Goal: Transaction & Acquisition: Purchase product/service

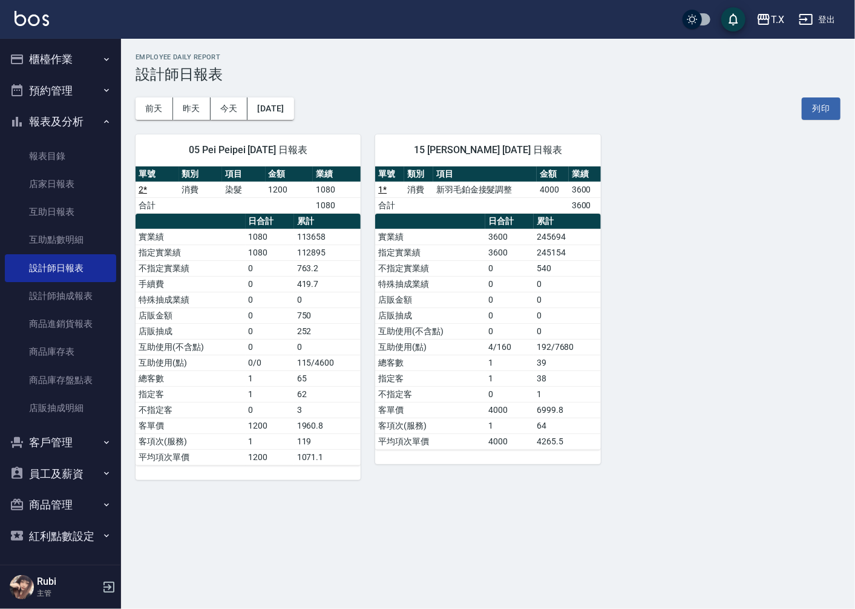
click at [74, 58] on button "櫃檯作業" at bounding box center [60, 59] width 111 height 31
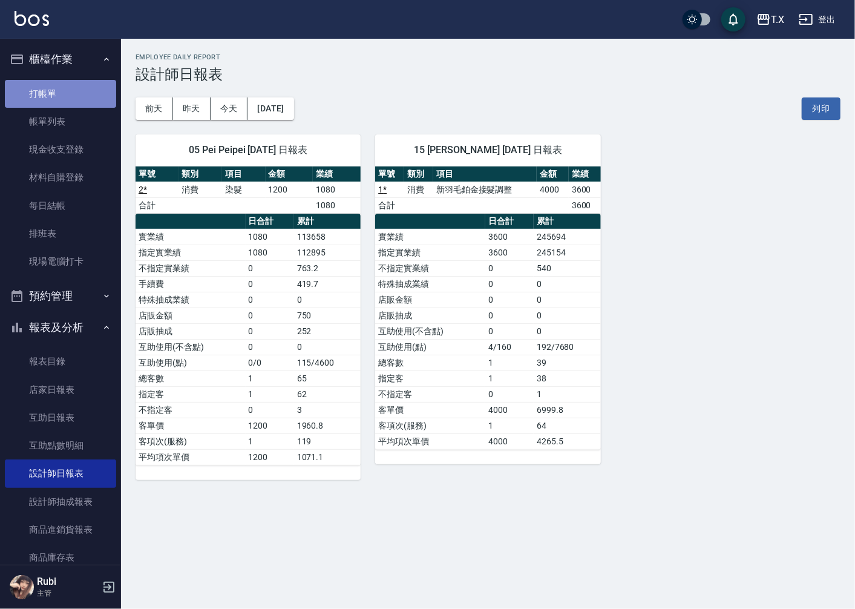
click at [68, 98] on link "打帳單" at bounding box center [60, 94] width 111 height 28
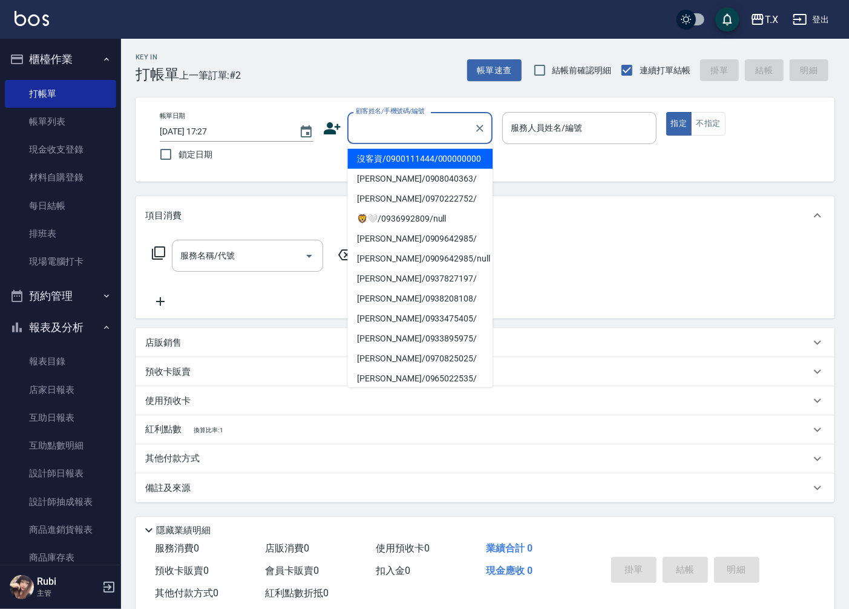
click at [375, 129] on input "顧客姓名/手機號碼/編號" at bounding box center [411, 127] width 116 height 21
click at [376, 168] on li "沒客資/0900111444/000000000" at bounding box center [419, 159] width 145 height 20
type input "沒客資/0900111444/000000000"
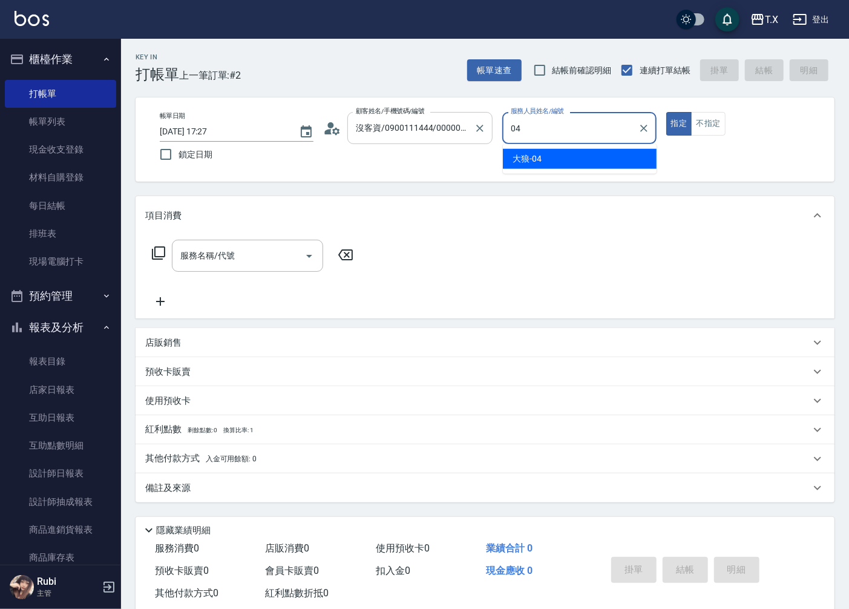
type input "大狼-04"
type button "true"
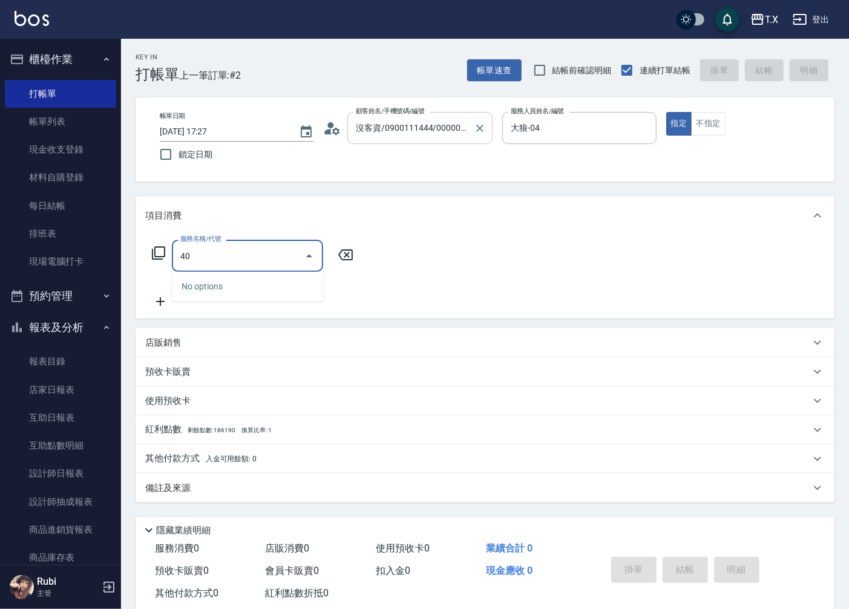
type input "401"
type input "20"
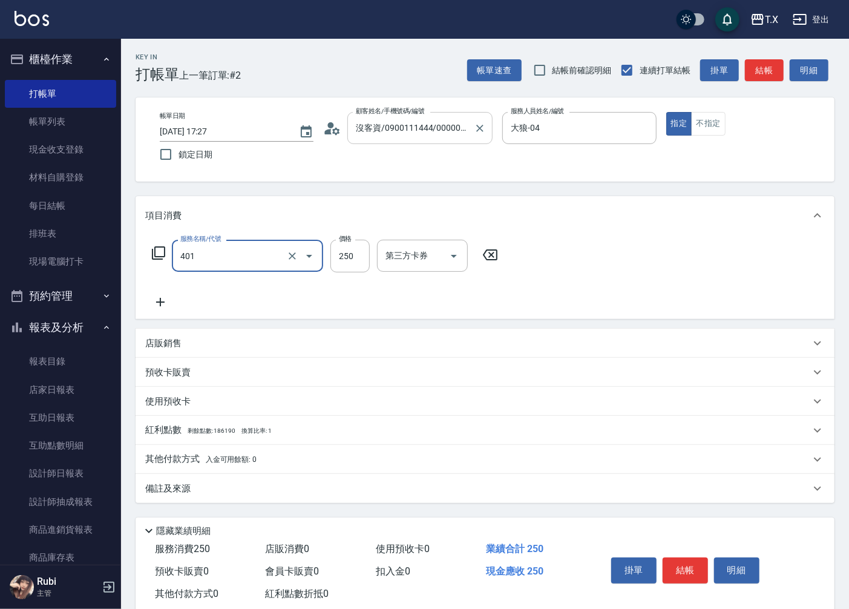
type input "剪髮(401)"
type input "0"
type input "20"
type input "200"
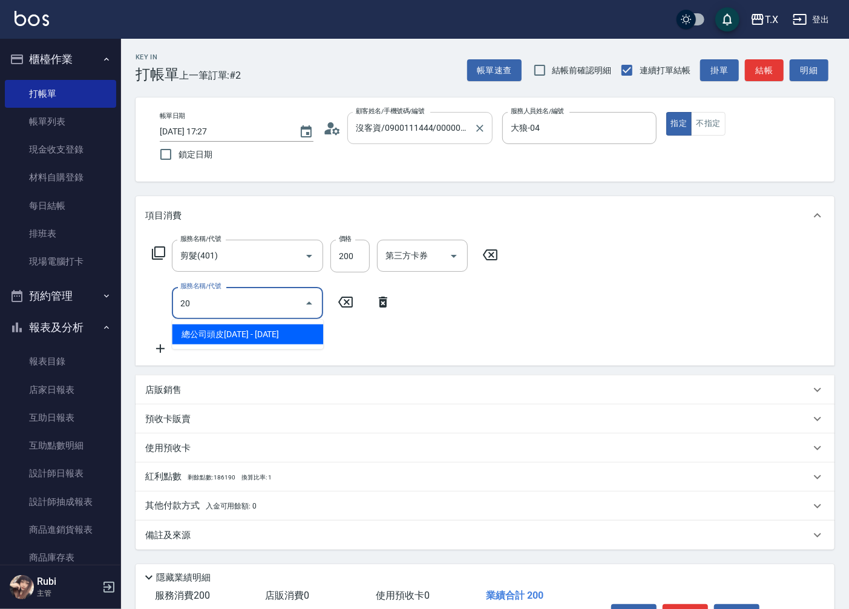
type input "201"
type input "40"
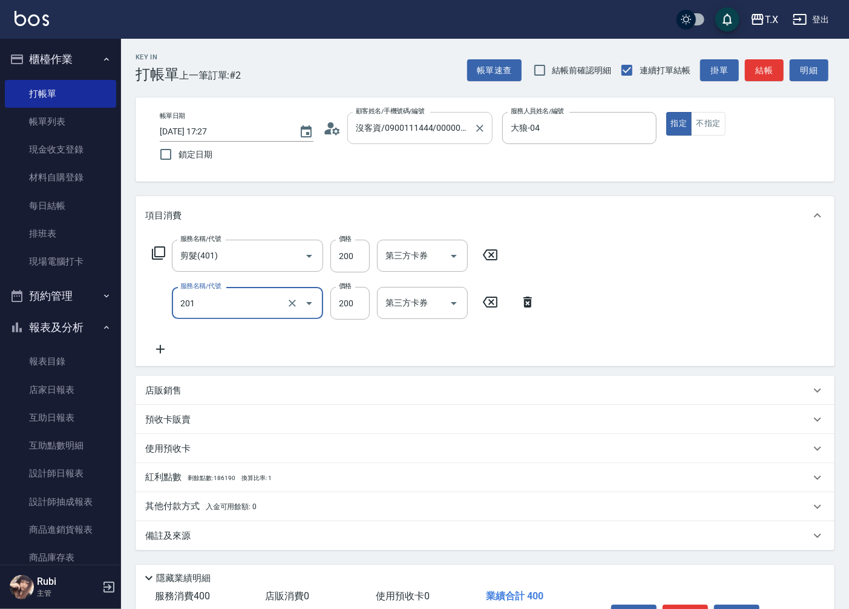
type input "洗髮(201)"
click at [764, 55] on div "Key In 打帳單 上一筆訂單:#2 帳單速查 結帳前確認明細 連續打單結帳 掛單 結帳 明細" at bounding box center [477, 61] width 713 height 44
click at [761, 70] on button "結帳" at bounding box center [764, 70] width 39 height 22
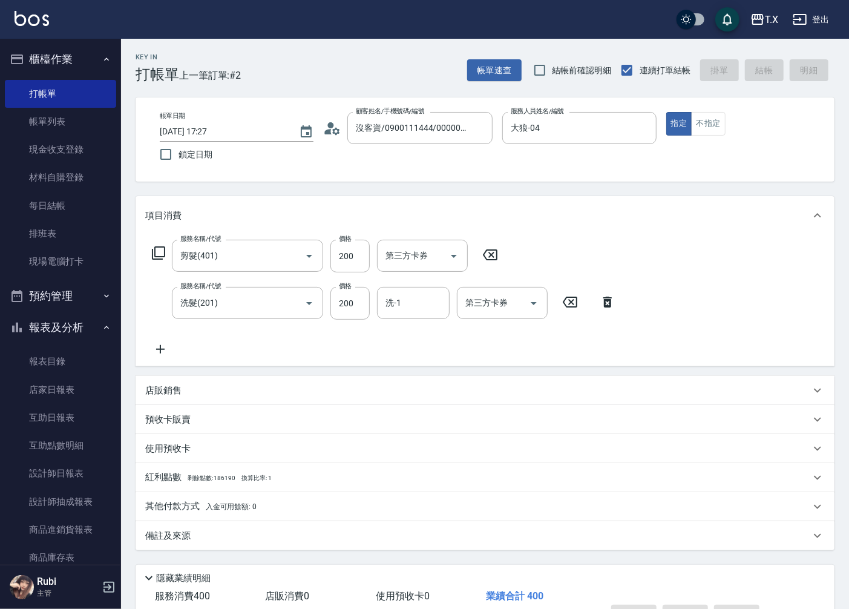
type input "0"
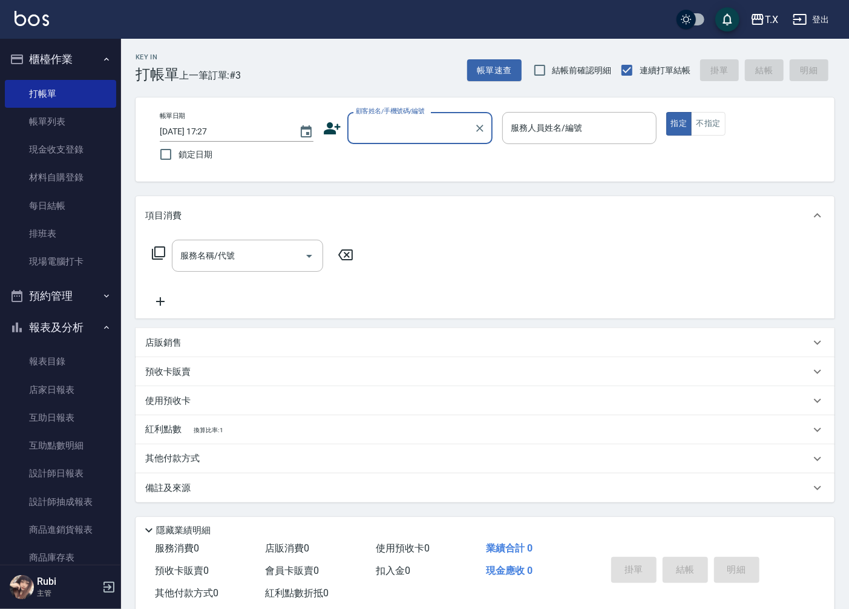
click at [439, 140] on div "顧客姓名/手機號碼/編號" at bounding box center [419, 128] width 145 height 32
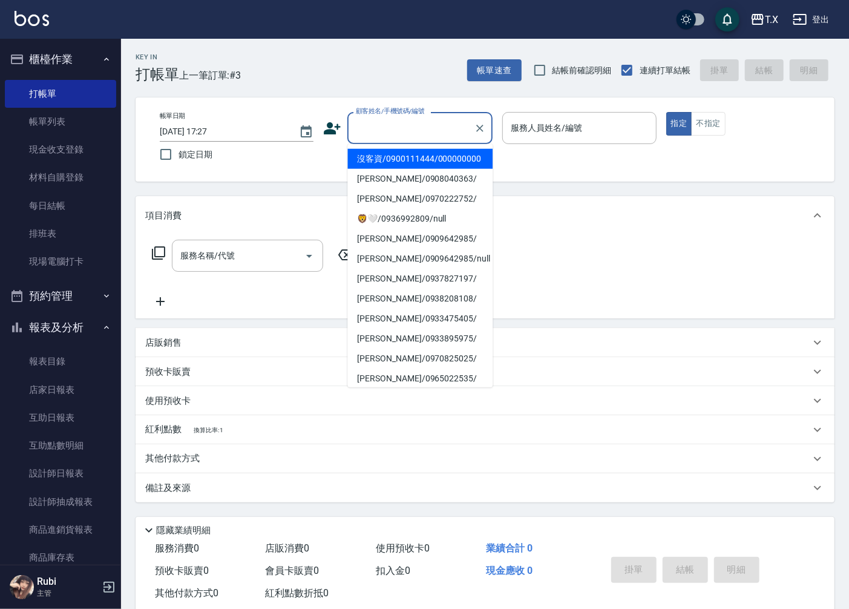
click at [439, 168] on li "沒客資/0900111444/000000000" at bounding box center [419, 159] width 145 height 20
type input "沒客資/0900111444/000000000"
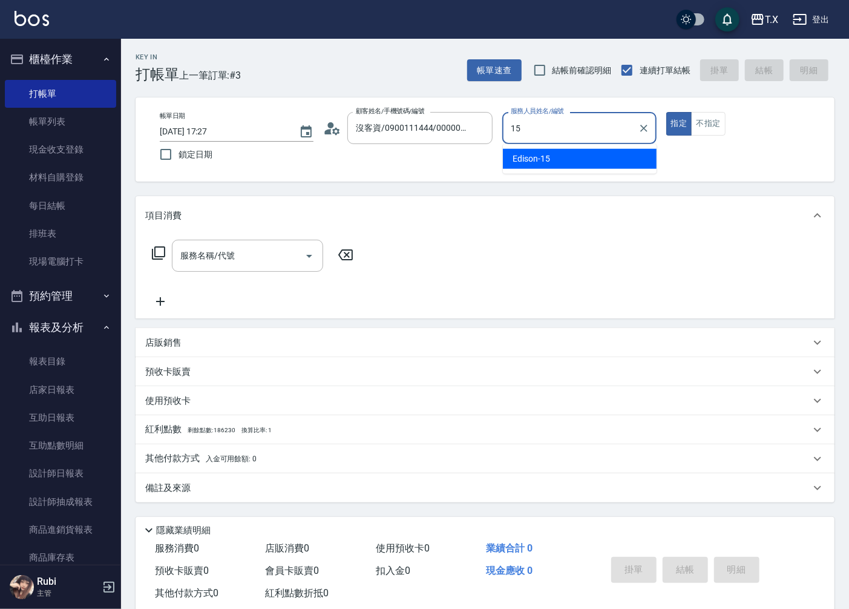
type input "Edison-15"
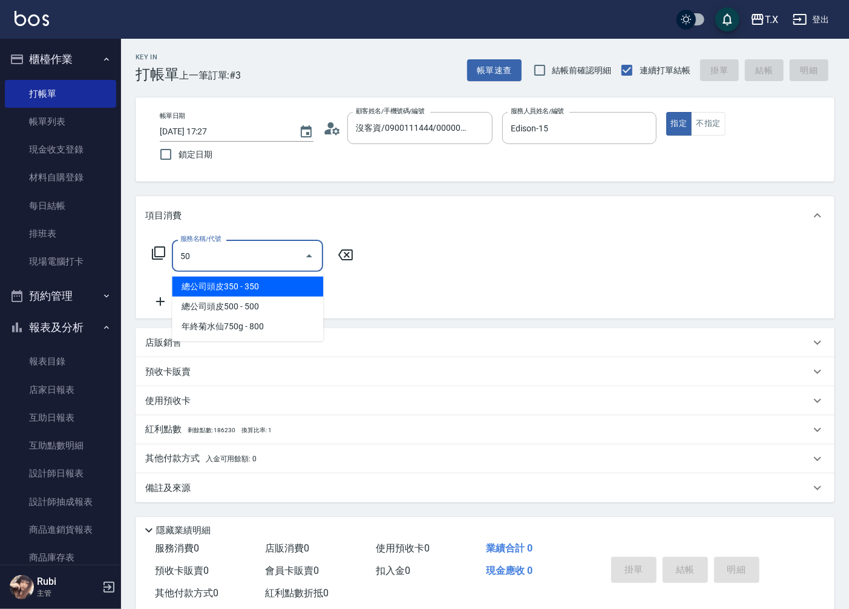
type input "501"
type input "100"
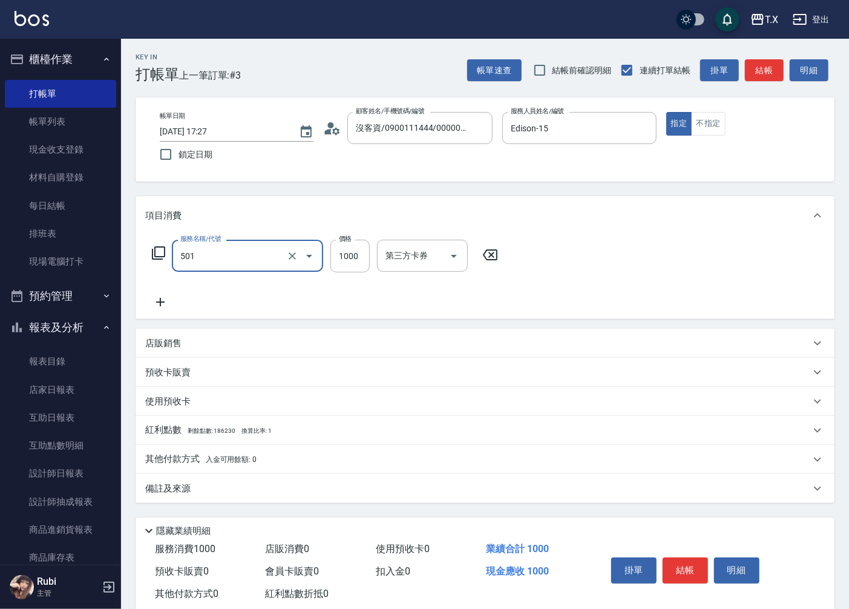
type input "染髮(501)"
type input "1"
type input "0"
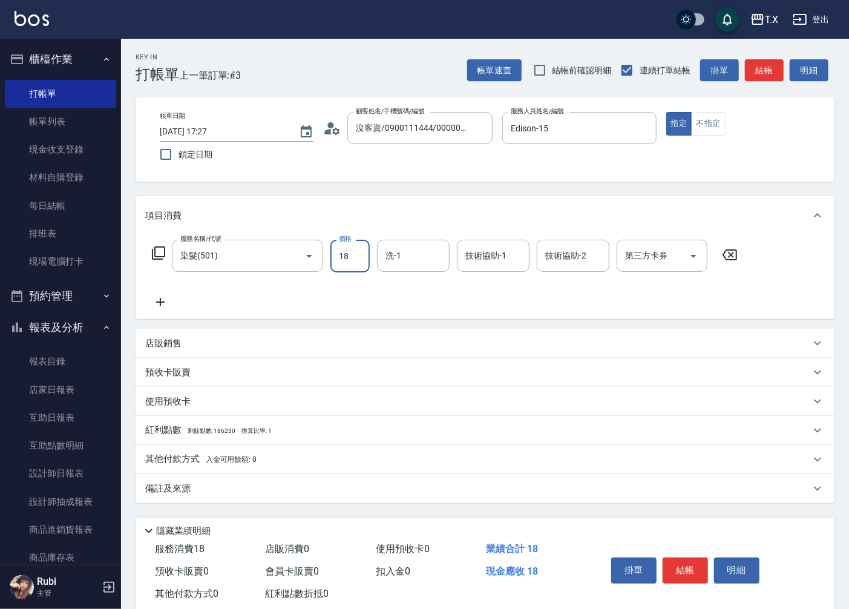
type input "185"
type input "180"
type input "1850"
type input "星星-10"
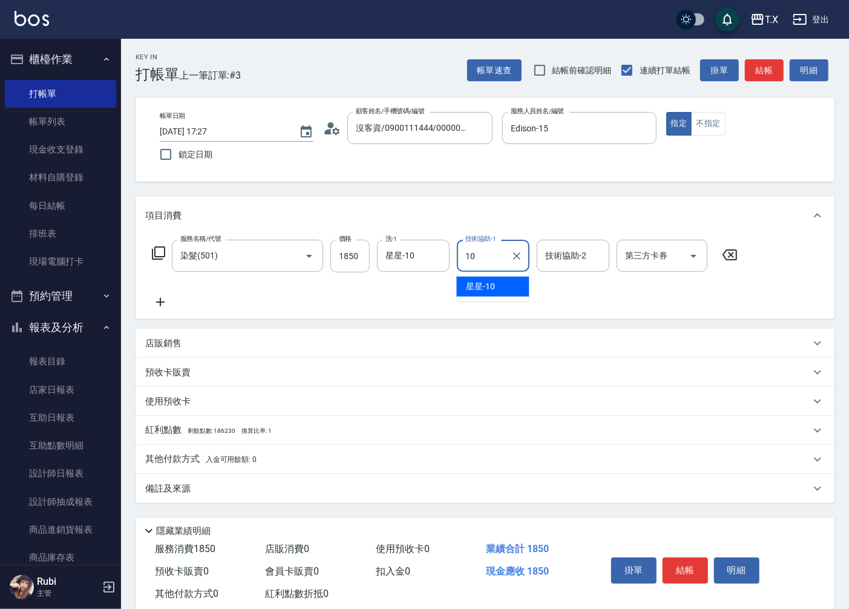
type input "星星-10"
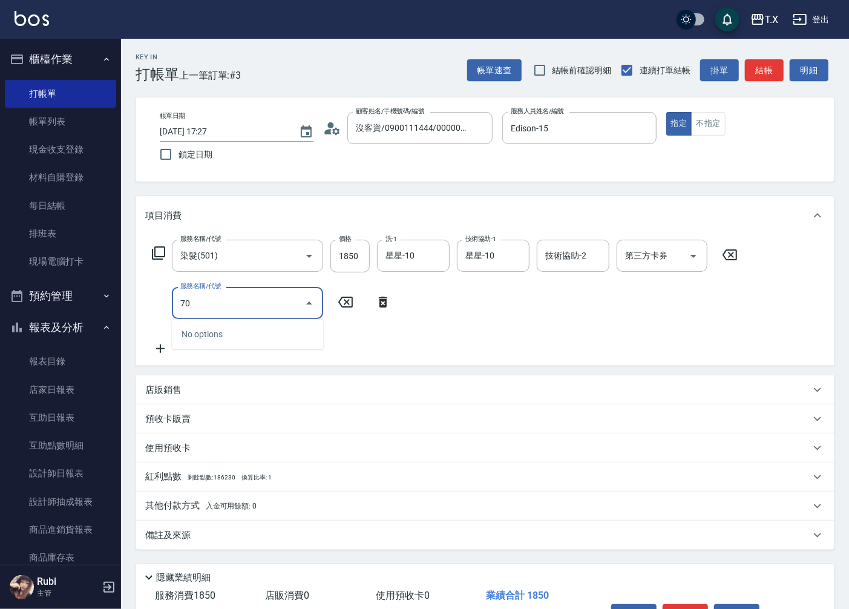
type input "704"
type input "680"
type input "新羽毛鉑金接髮調整(704)"
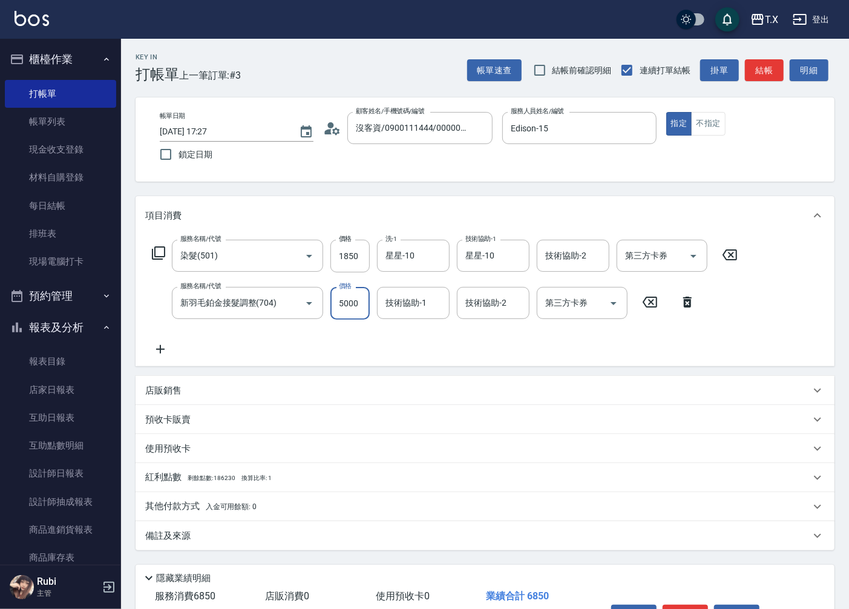
type input "3"
type input "180"
type input "300"
type input "210"
type input "3000"
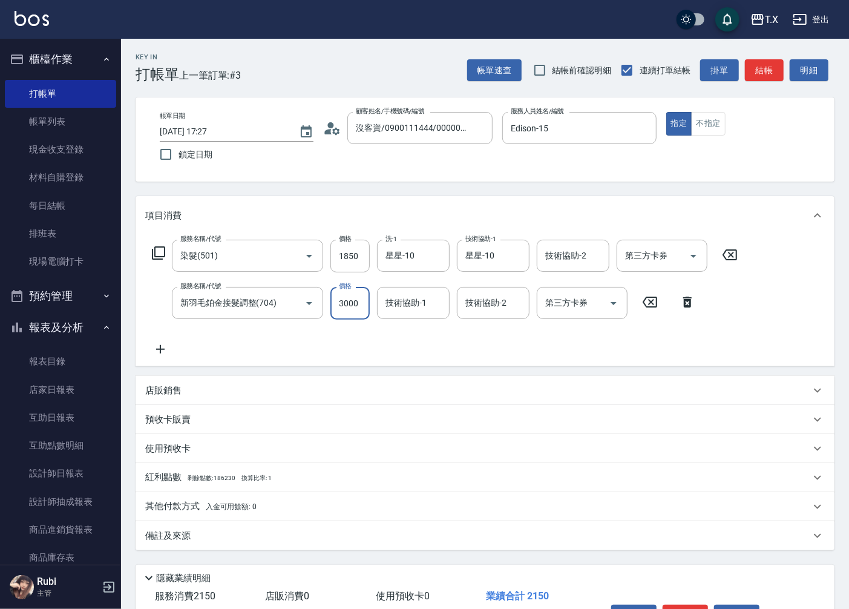
type input "480"
type input "3000"
type input "星星-10"
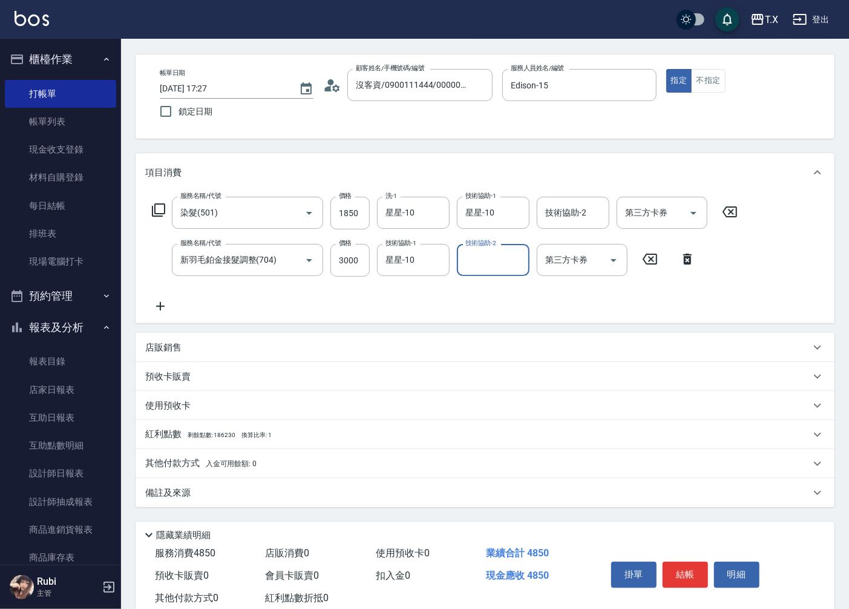
scroll to position [76, 0]
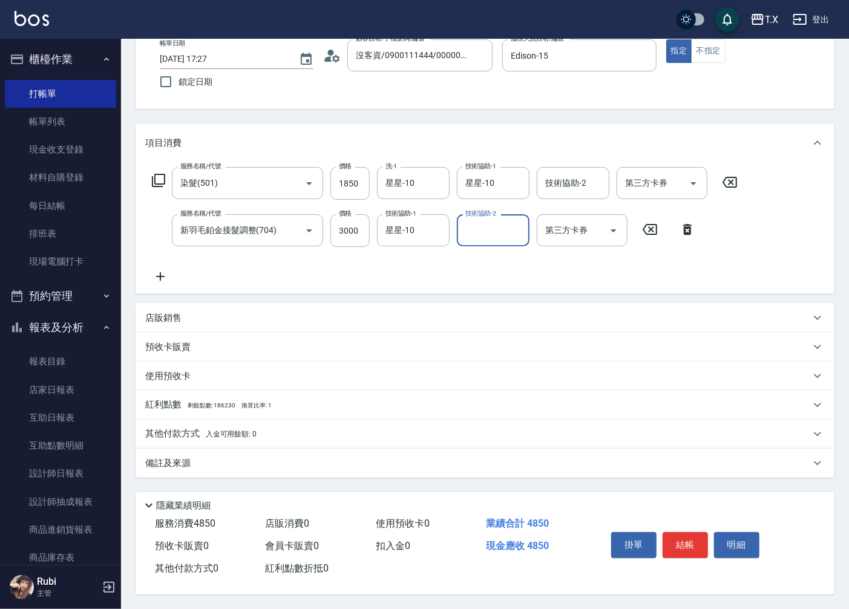
click at [215, 430] on span "入金可用餘額: 0" at bounding box center [231, 434] width 51 height 8
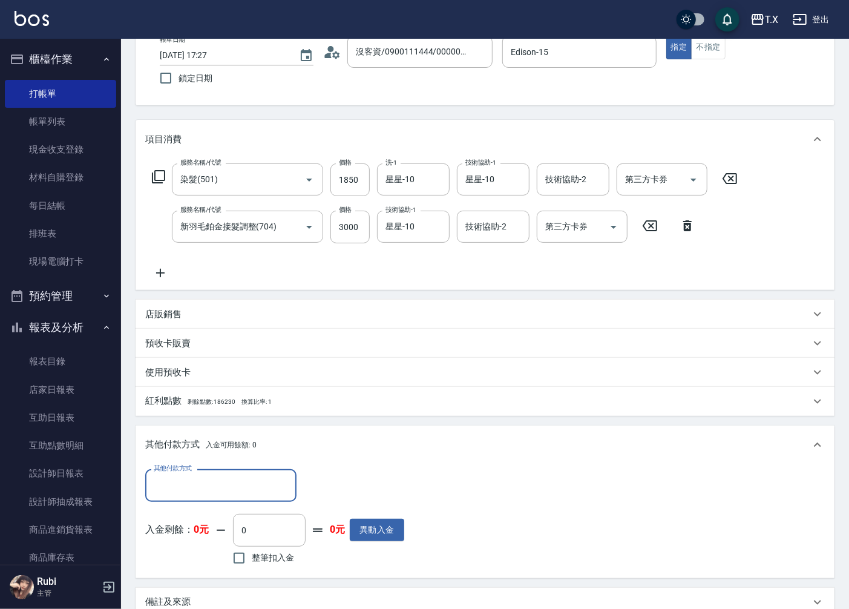
scroll to position [0, 0]
click at [202, 496] on div "其他付款方式" at bounding box center [220, 485] width 151 height 32
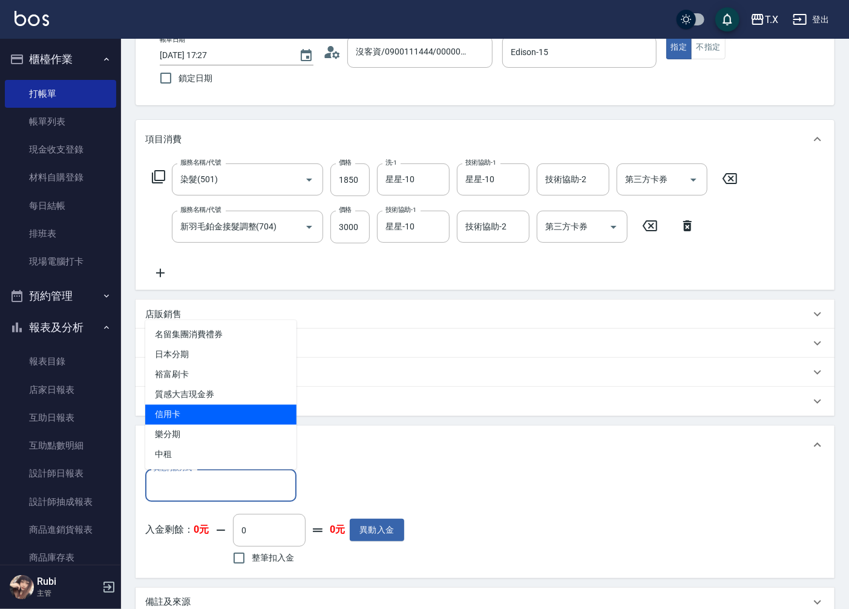
click at [190, 410] on span "信用卡" at bounding box center [220, 415] width 151 height 20
type input "信用卡"
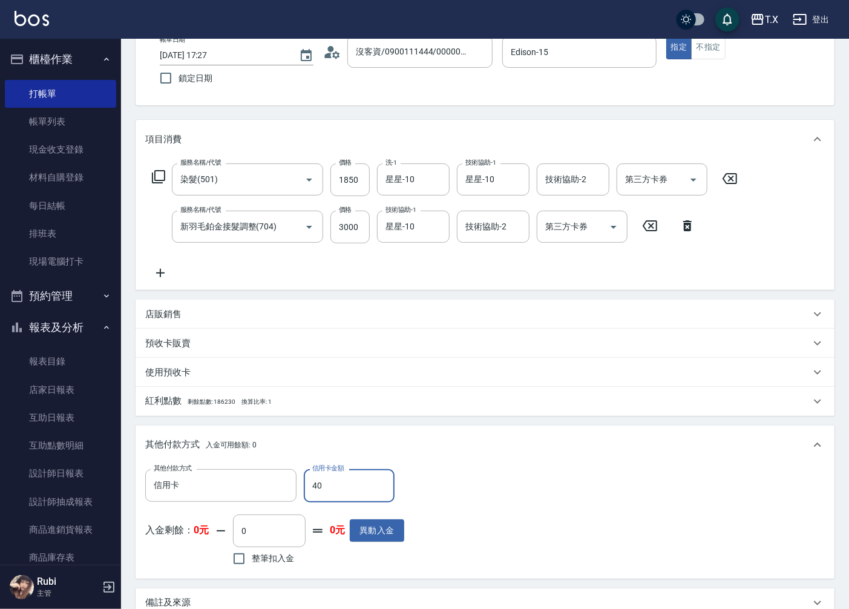
type input "480"
type input "430"
type input "4850"
type input "0"
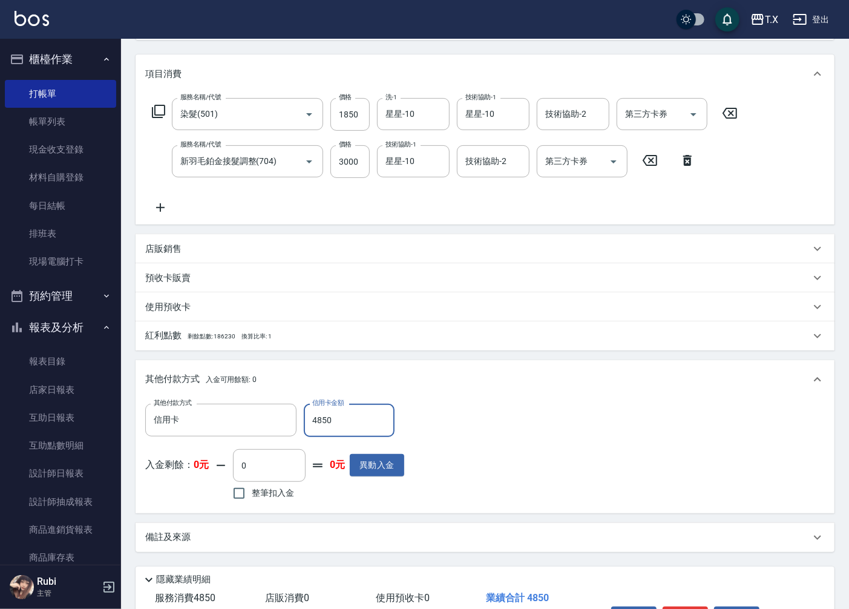
scroll to position [219, 0]
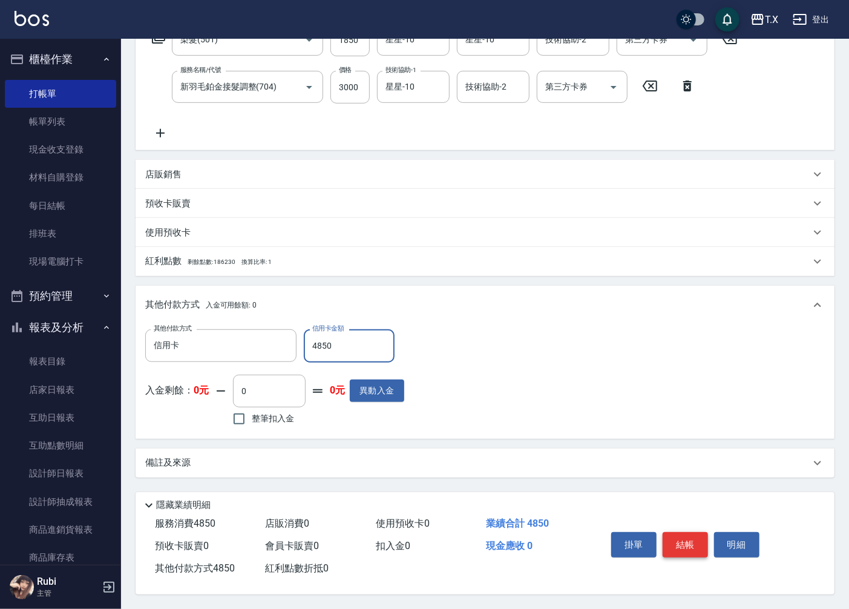
type input "4850"
click at [672, 546] on button "結帳" at bounding box center [684, 544] width 45 height 25
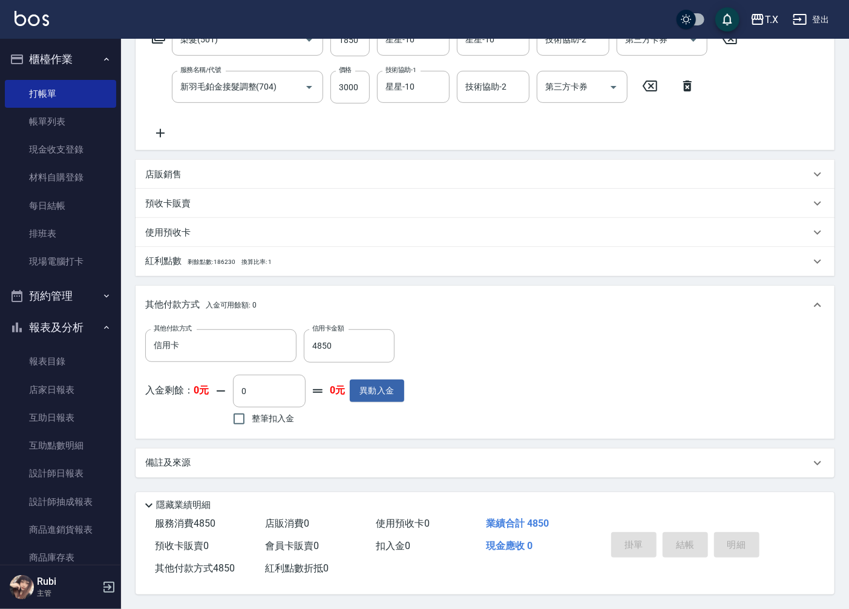
type input "[DATE] 17:29"
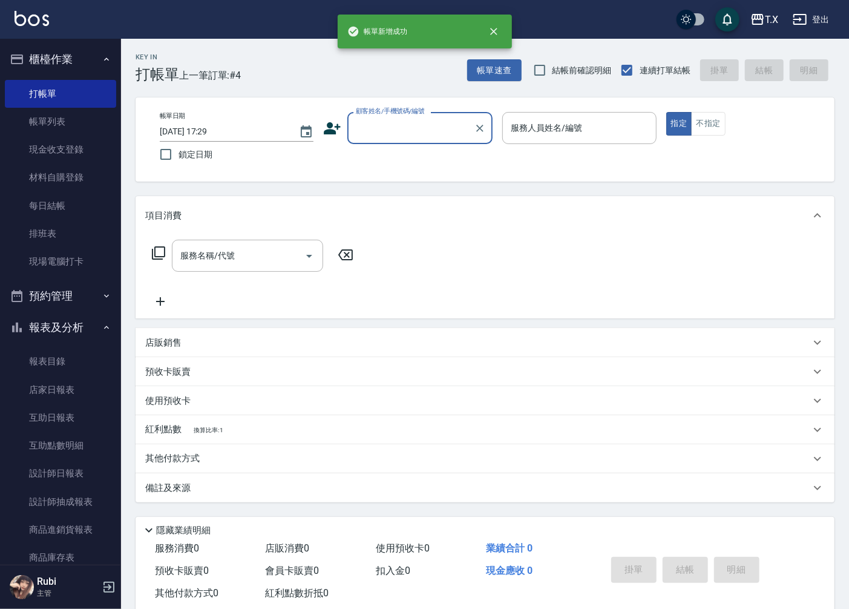
scroll to position [0, 0]
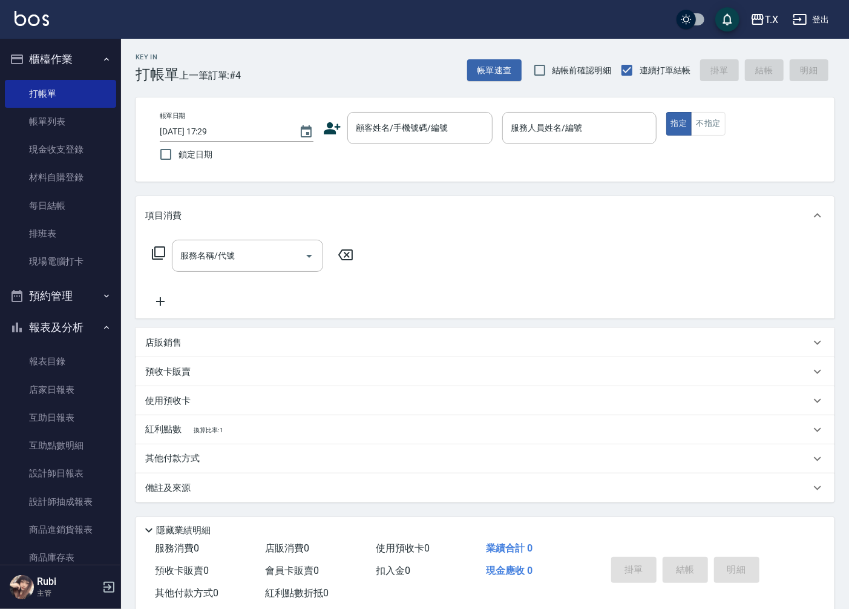
click at [667, 541] on div "掛單 結帳 明細" at bounding box center [706, 570] width 228 height 67
